Goal: Find specific page/section: Find specific page/section

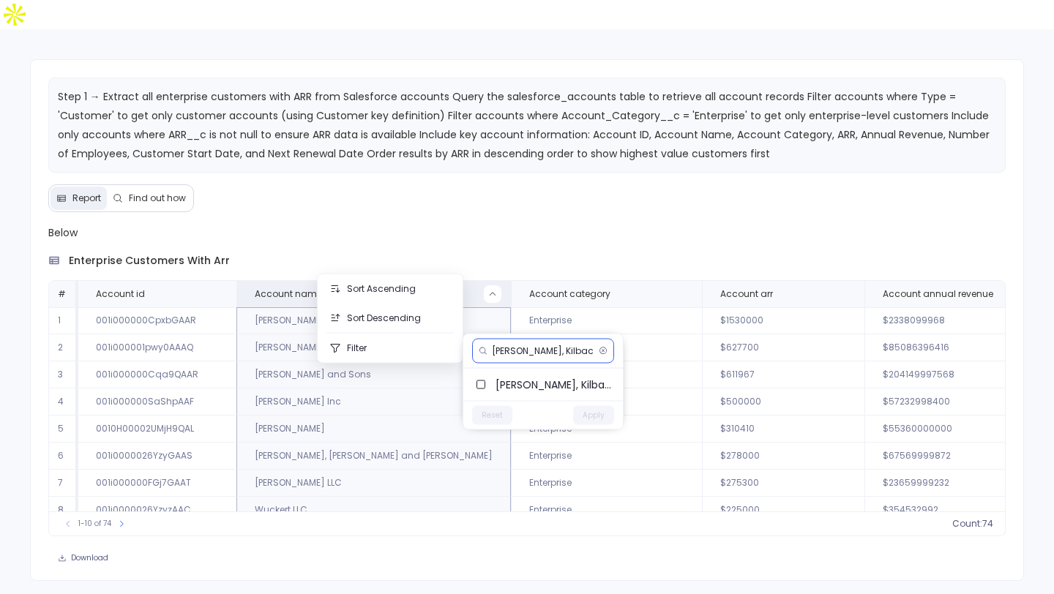
click at [538, 350] on input "[PERSON_NAME], Kilback and [PERSON_NAME]" at bounding box center [542, 351] width 101 height 12
paste input "[PERSON_NAME]"
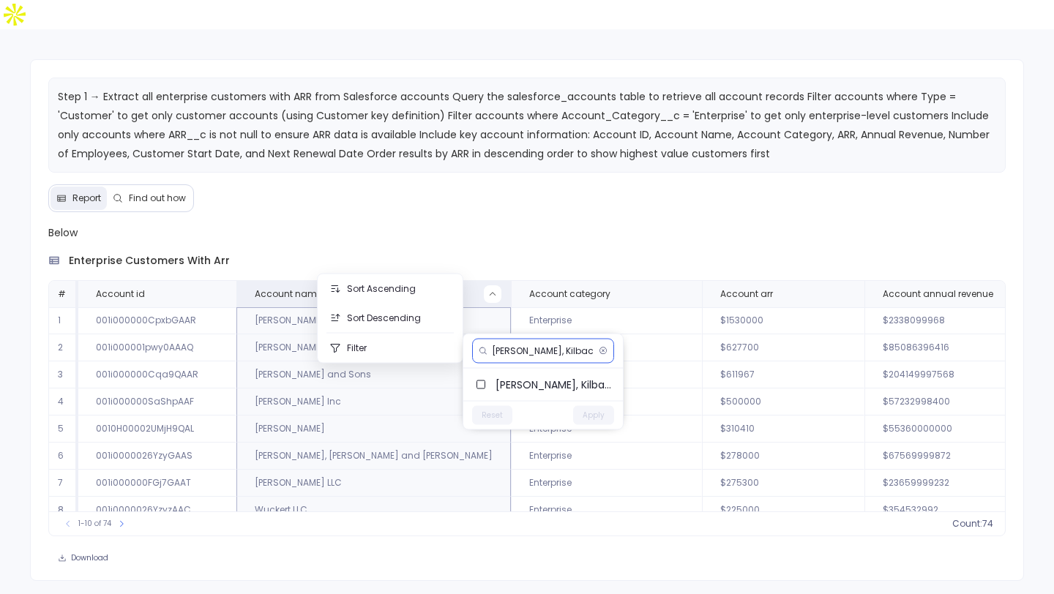
type input "[PERSON_NAME]"
click at [506, 385] on span "[PERSON_NAME]" at bounding box center [553, 385] width 116 height 15
click at [599, 416] on button "Apply" at bounding box center [593, 415] width 41 height 19
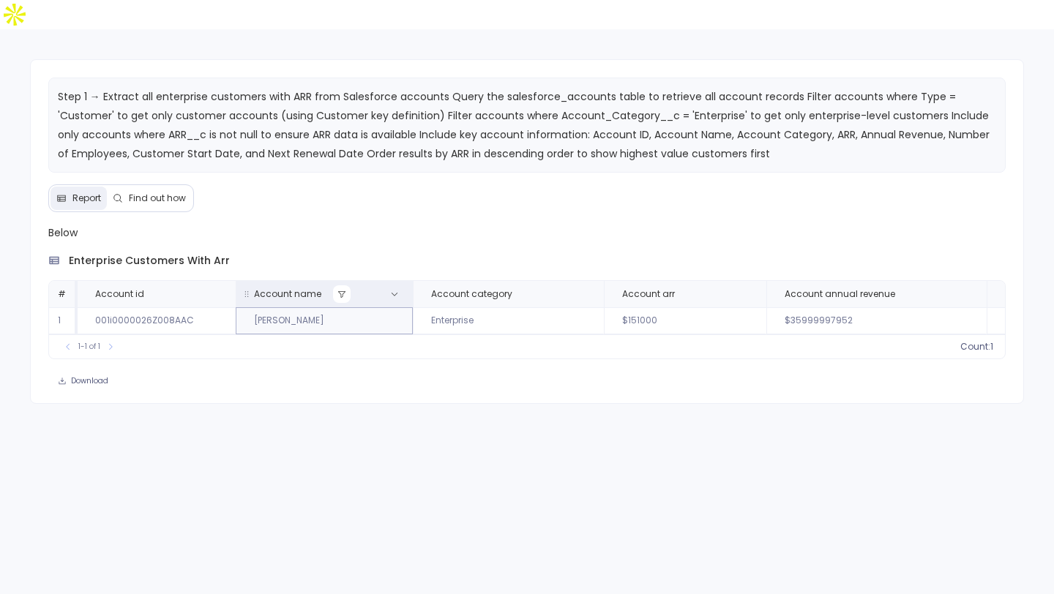
click at [337, 285] on button at bounding box center [342, 294] width 18 height 18
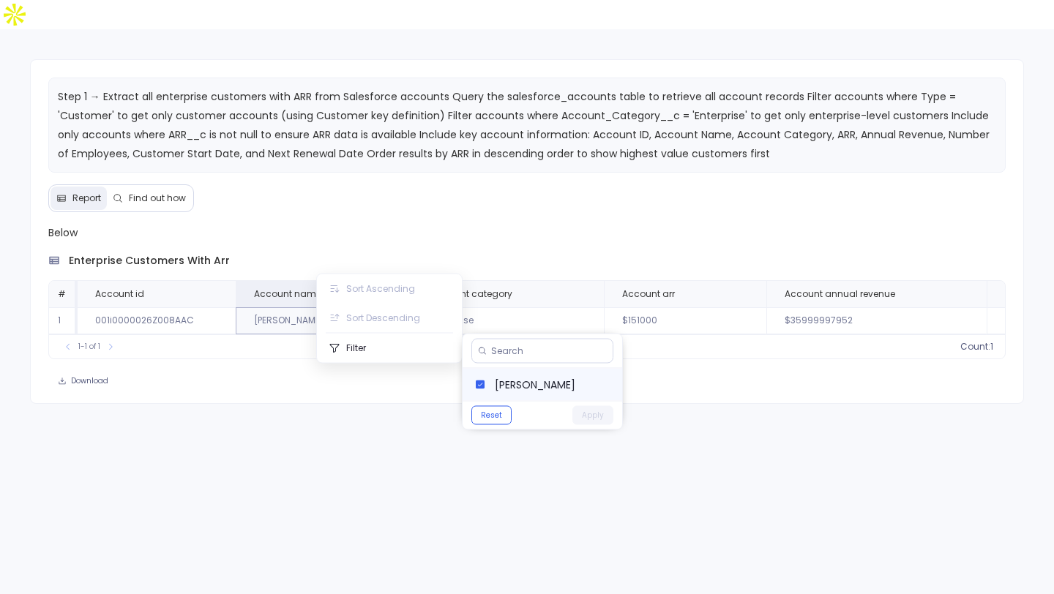
click at [506, 378] on span "[PERSON_NAME]" at bounding box center [553, 385] width 116 height 15
click at [515, 356] on input at bounding box center [549, 351] width 116 height 12
paste input "[PERSON_NAME] Inc"
type input "[PERSON_NAME] Inc"
click at [545, 351] on input "[PERSON_NAME] Inc" at bounding box center [541, 351] width 101 height 12
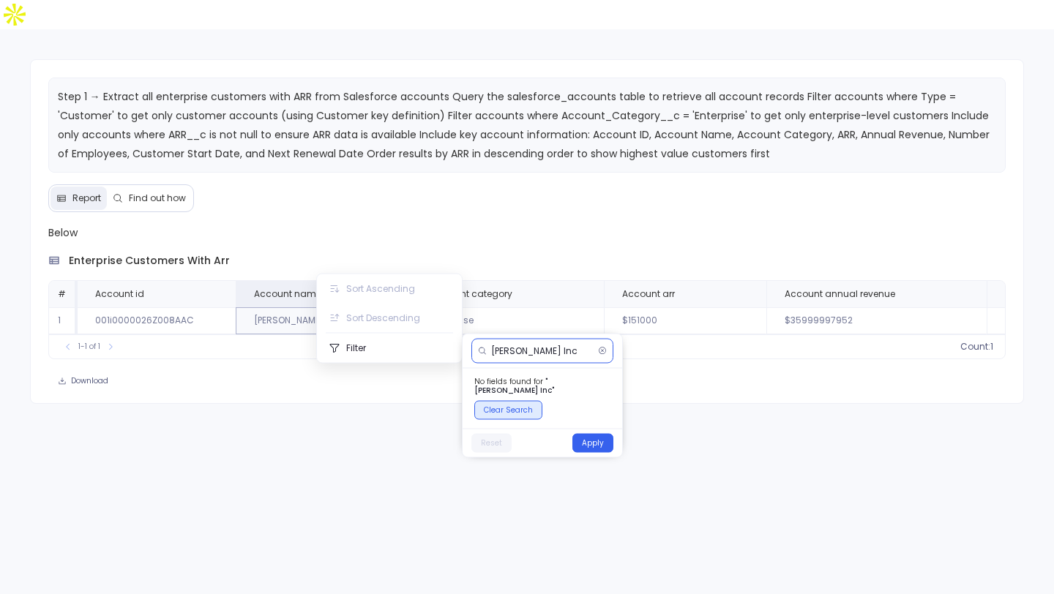
type input "[PERSON_NAME] Inc"
click at [520, 403] on button "Clear Search" at bounding box center [508, 410] width 68 height 19
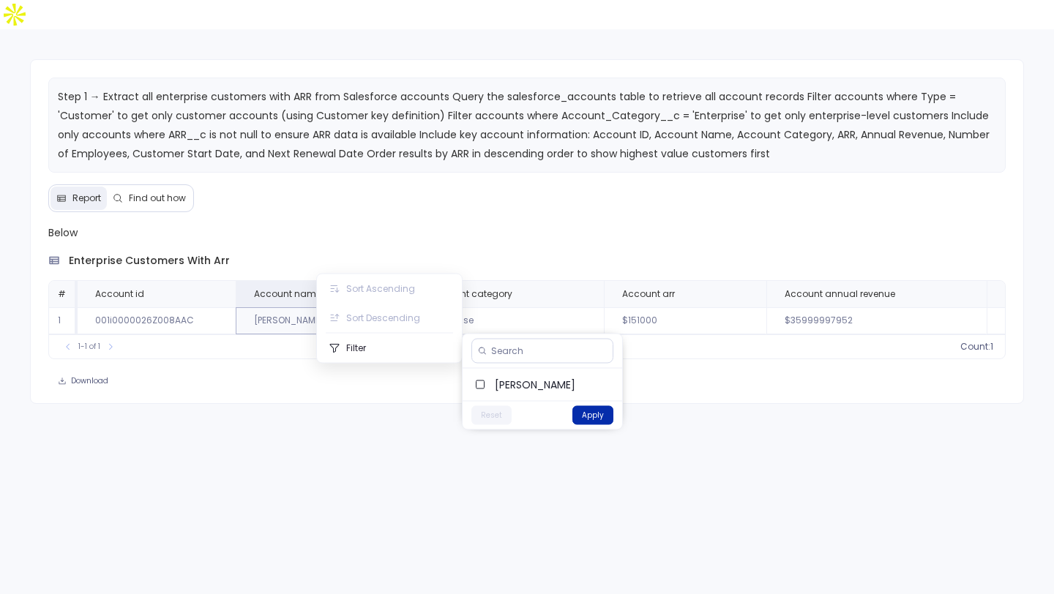
click at [593, 423] on button "Apply" at bounding box center [592, 415] width 41 height 19
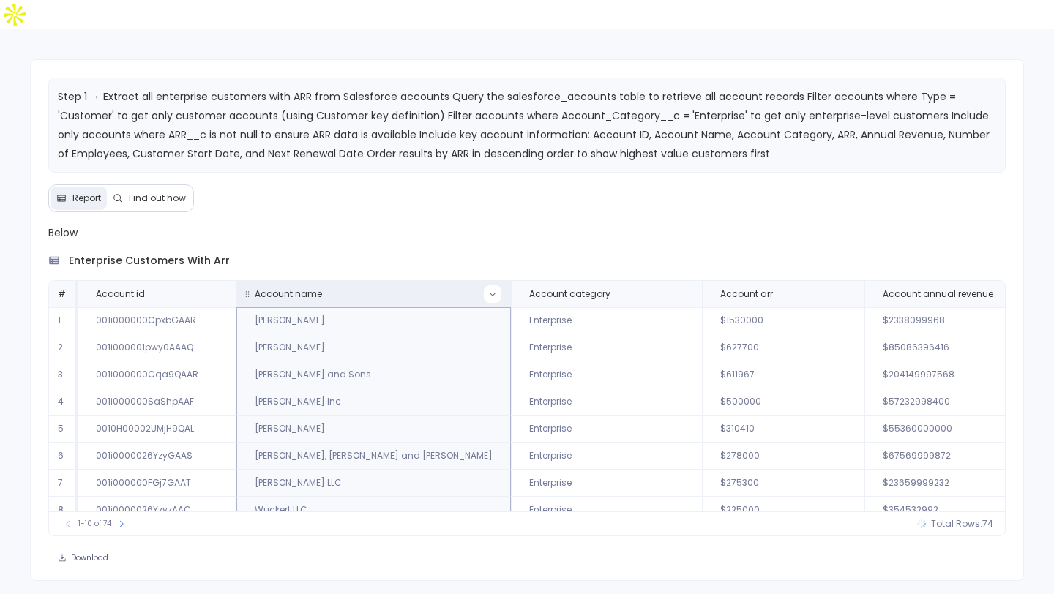
click at [488, 290] on icon at bounding box center [492, 294] width 9 height 9
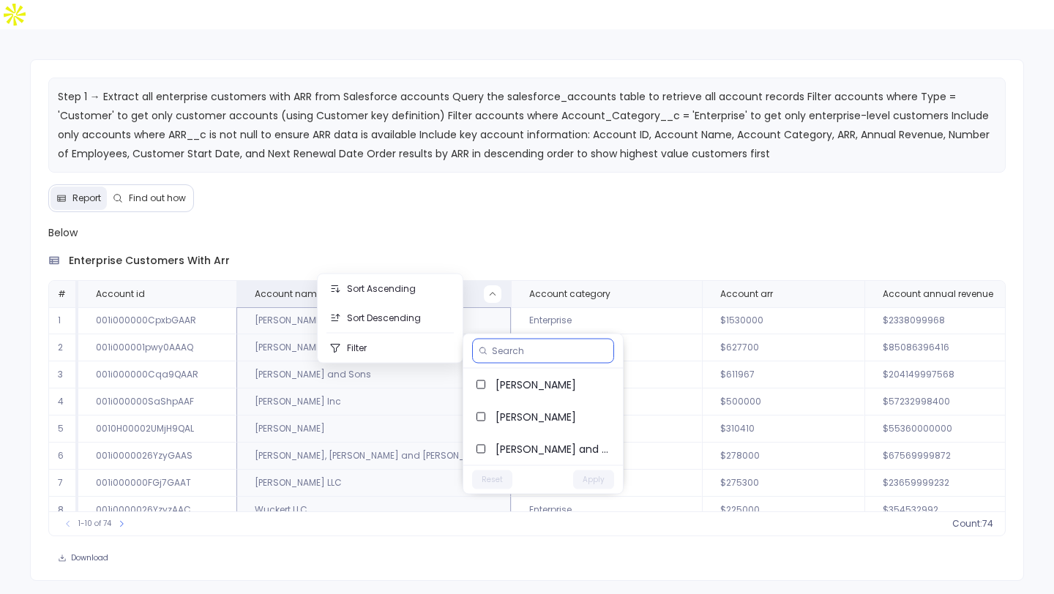
click at [501, 345] on input at bounding box center [550, 351] width 116 height 12
paste input "[PERSON_NAME] Inc"
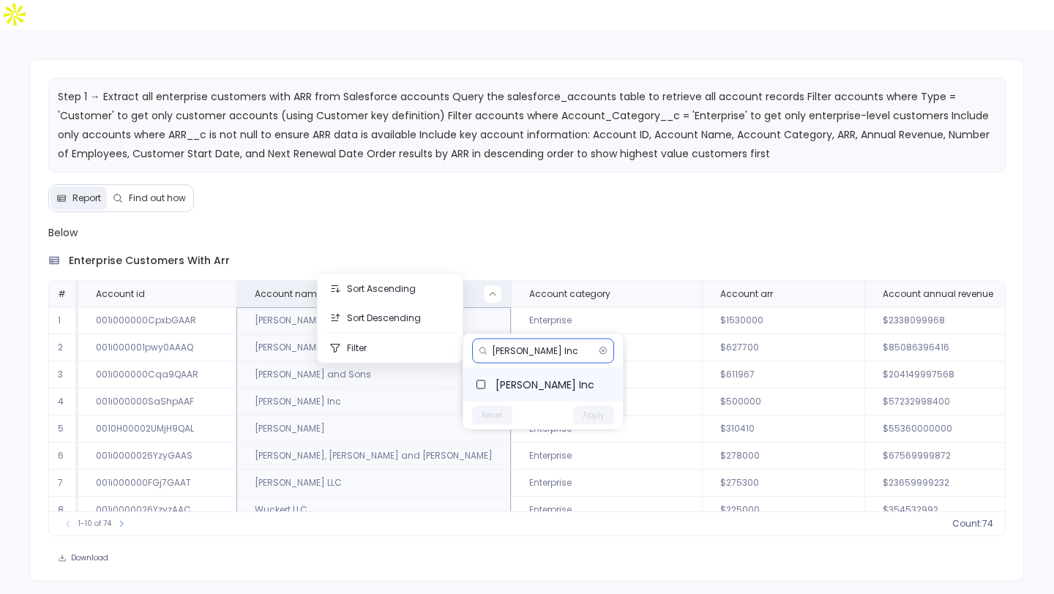
type input "[PERSON_NAME] Inc"
click at [527, 378] on span "[PERSON_NAME] Inc" at bounding box center [553, 385] width 116 height 15
click at [586, 413] on button "Apply" at bounding box center [593, 415] width 41 height 19
